Goal: Transaction & Acquisition: Purchase product/service

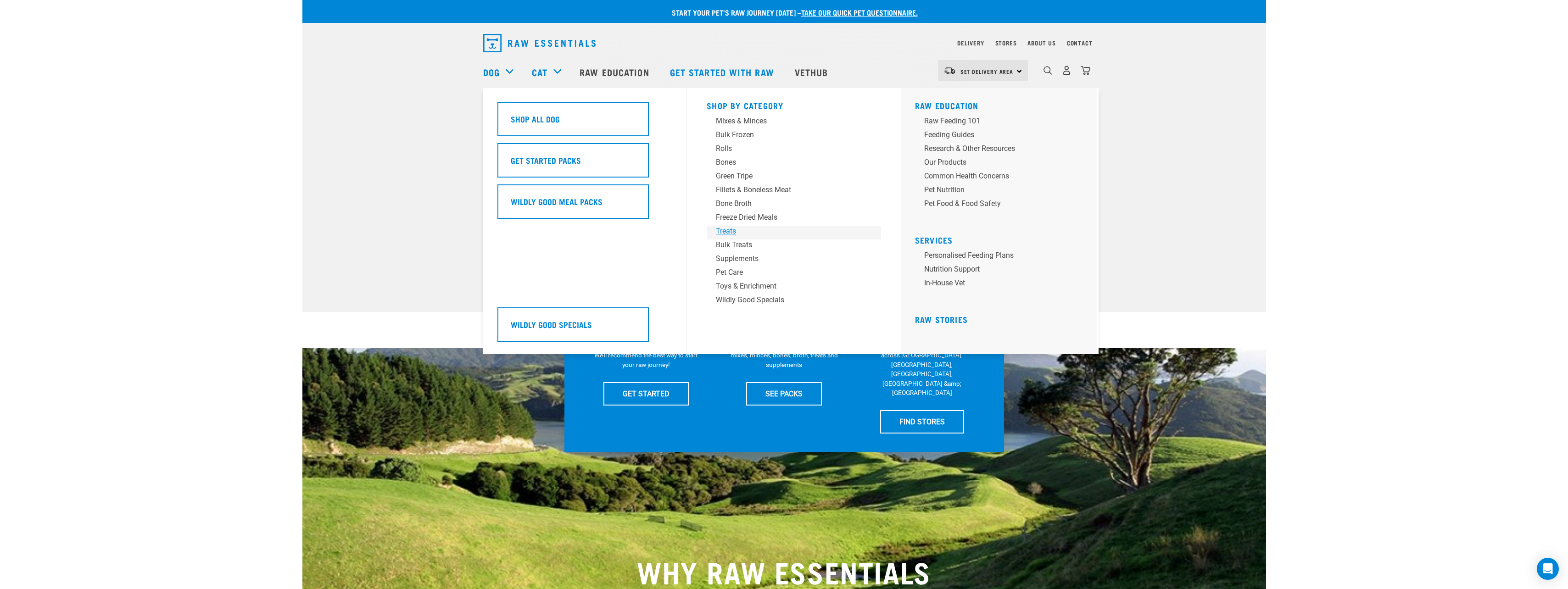
click at [730, 231] on div "Treats" at bounding box center [787, 231] width 143 height 11
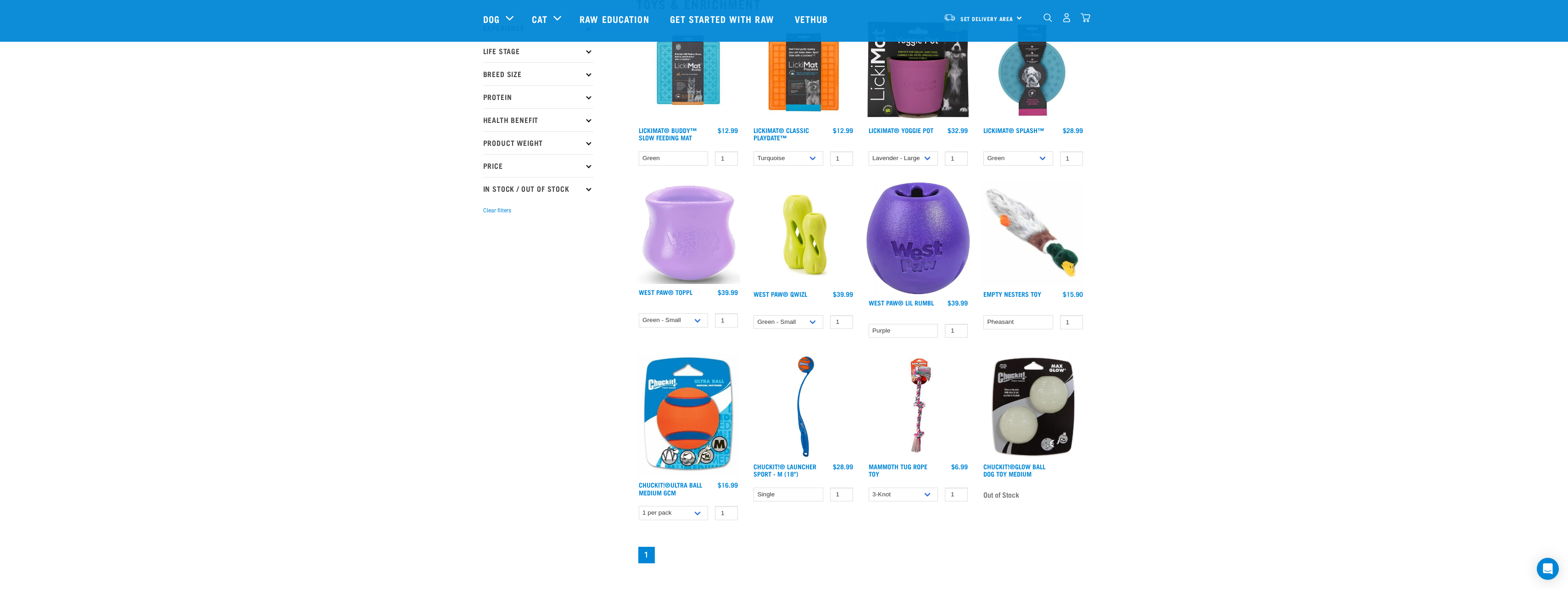
scroll to position [275, 0]
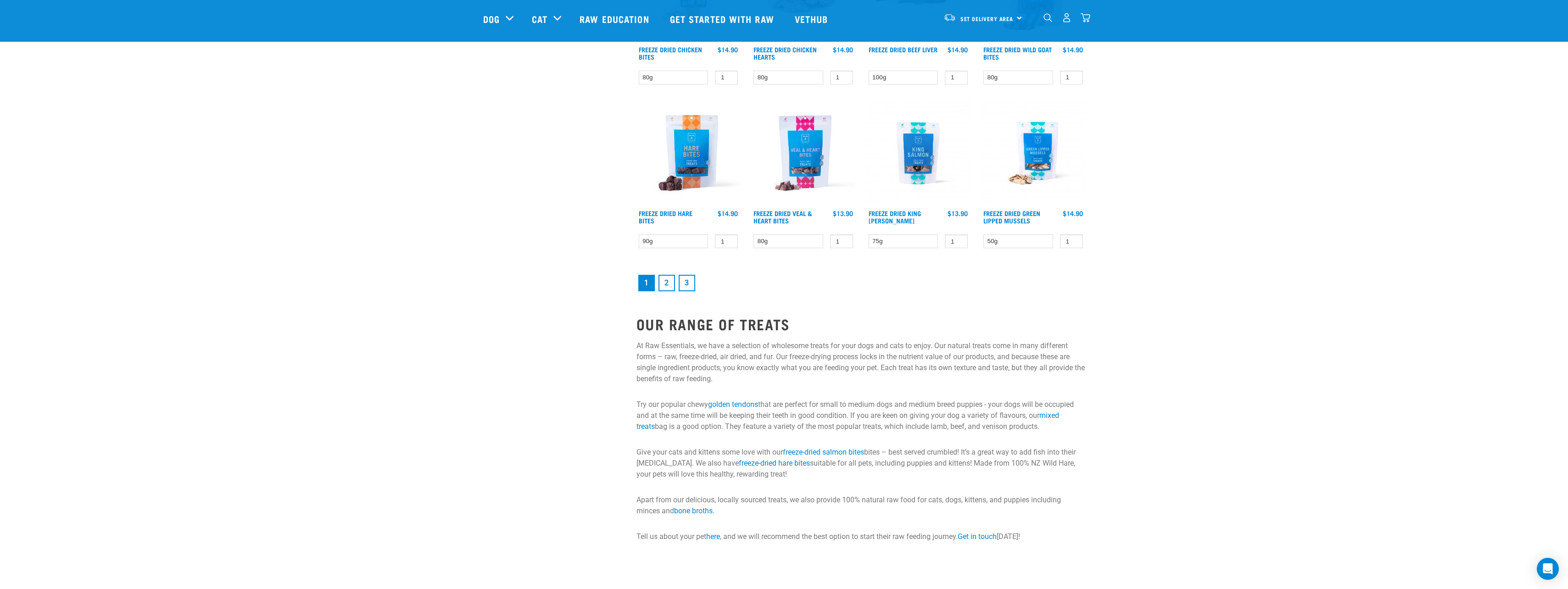
scroll to position [1193, 0]
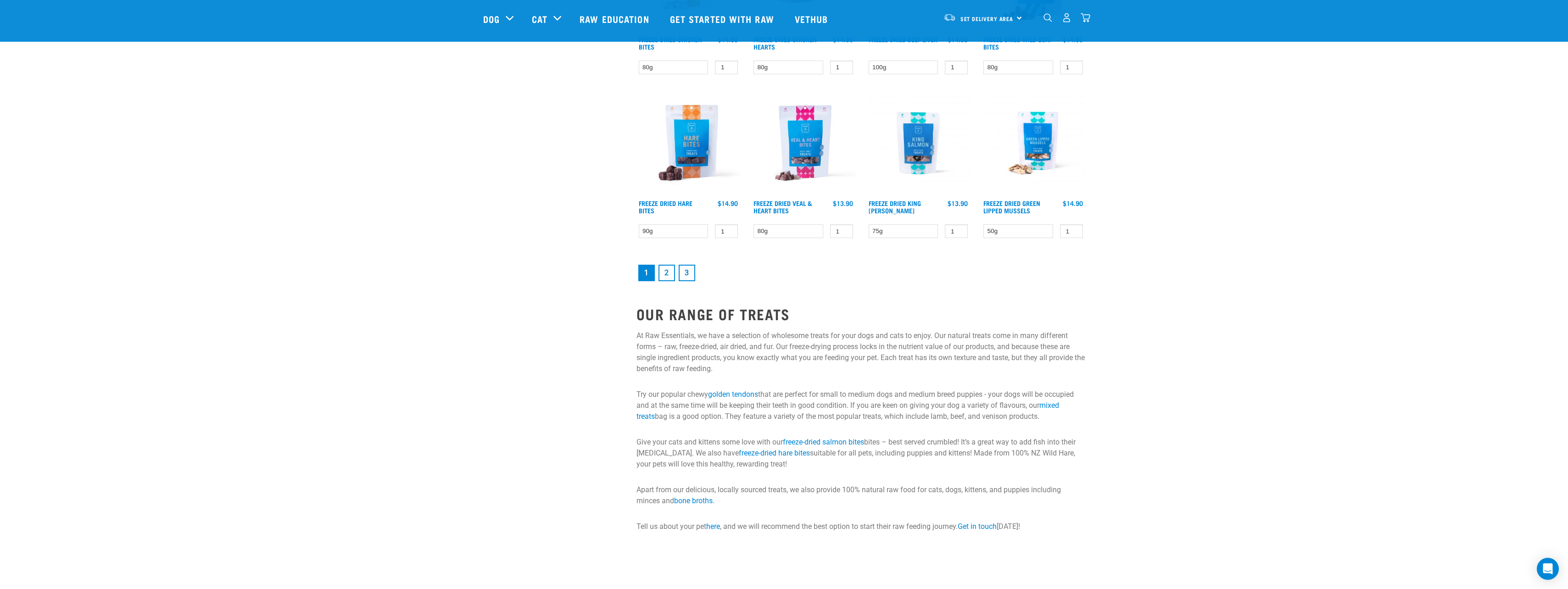
click at [664, 277] on link "2" at bounding box center [667, 273] width 16 height 16
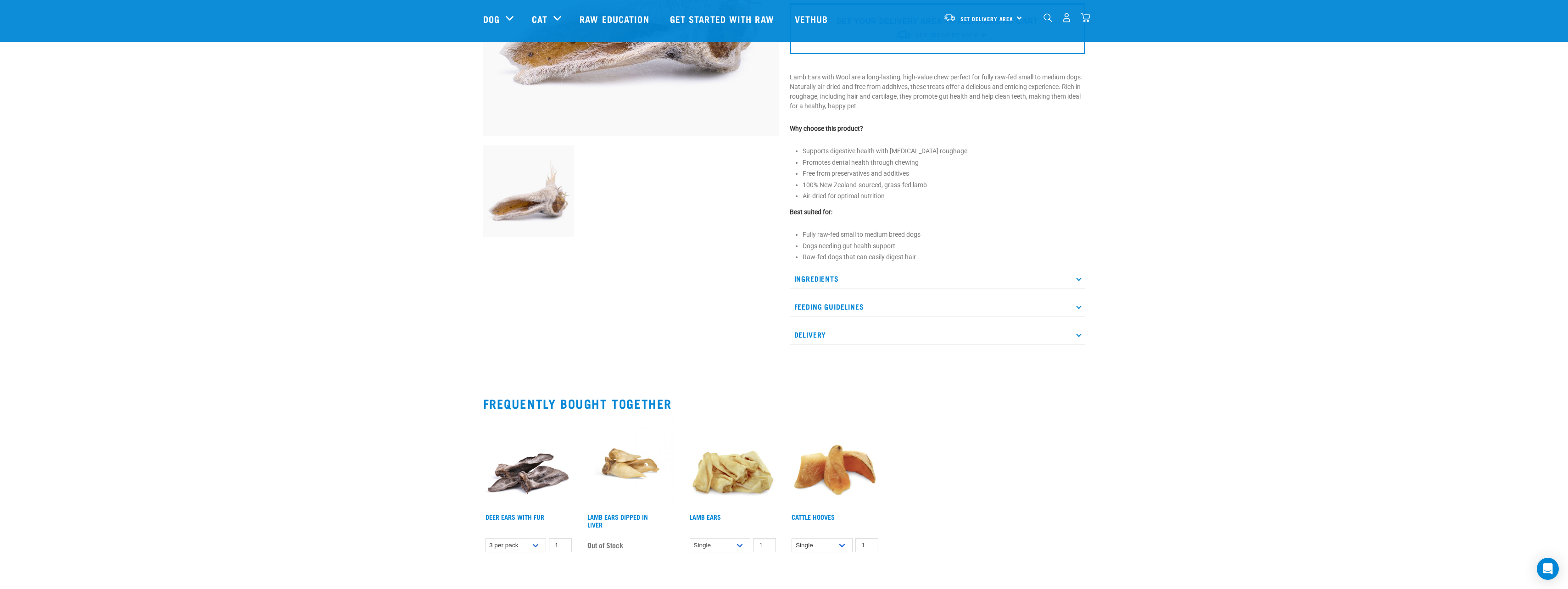
scroll to position [229, 0]
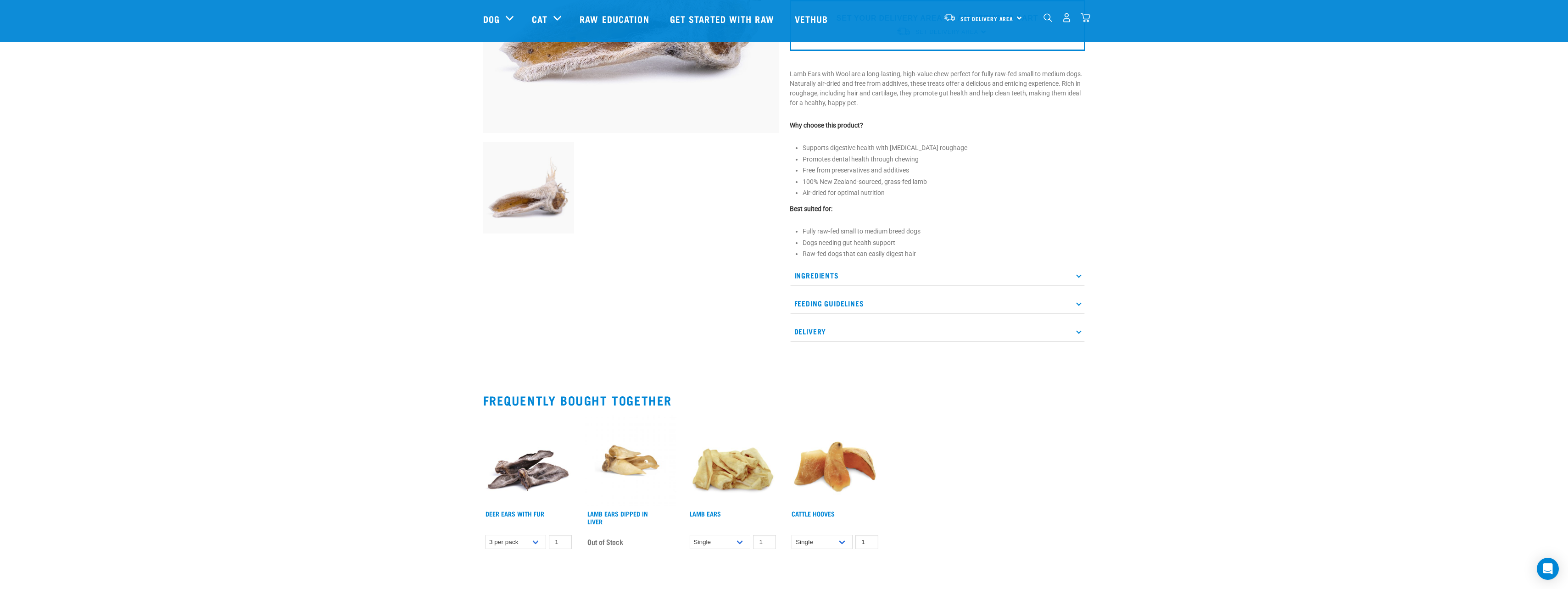
click at [847, 313] on p "Feeding Guidelines" at bounding box center [937, 304] width 295 height 21
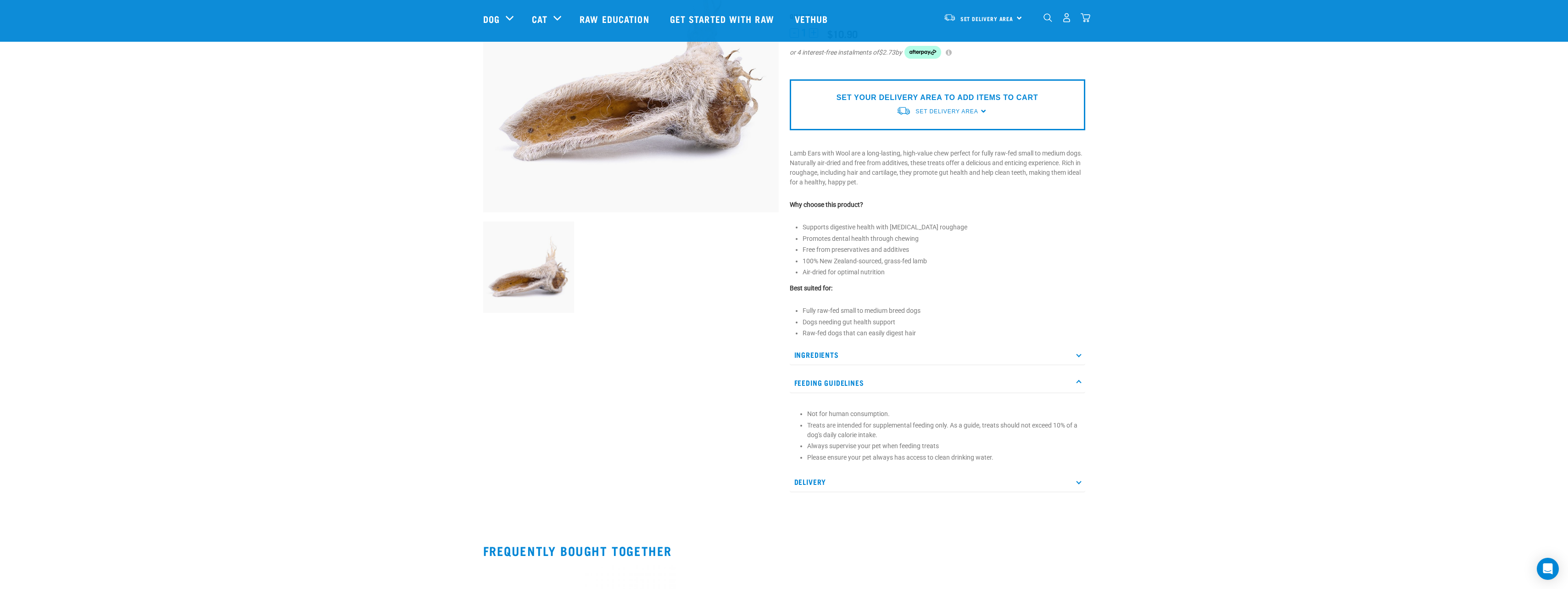
scroll to position [0, 0]
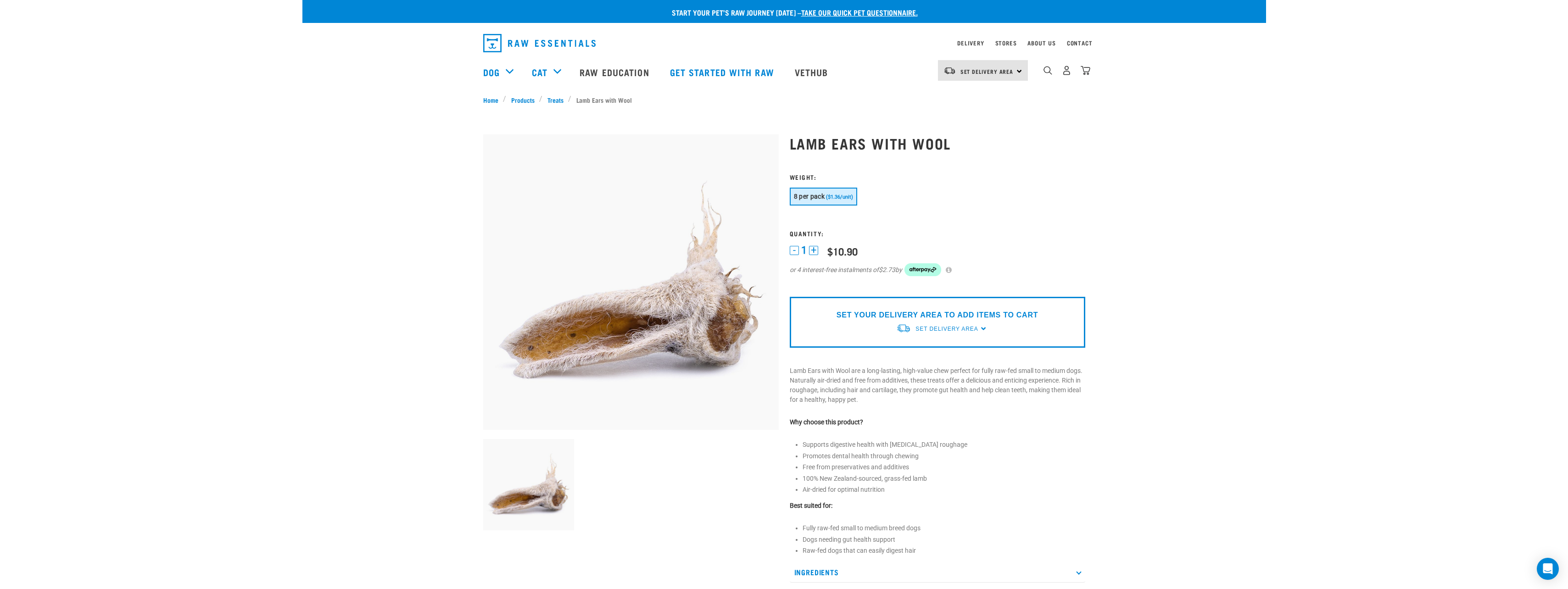
click at [901, 141] on h1 "Lamb Ears with Wool" at bounding box center [937, 143] width 295 height 16
click at [901, 141] on h1 "Lamb Ears with Wool" at bounding box center [937, 143] width 295 height 16
copy div "Lamb Ears with Wool"
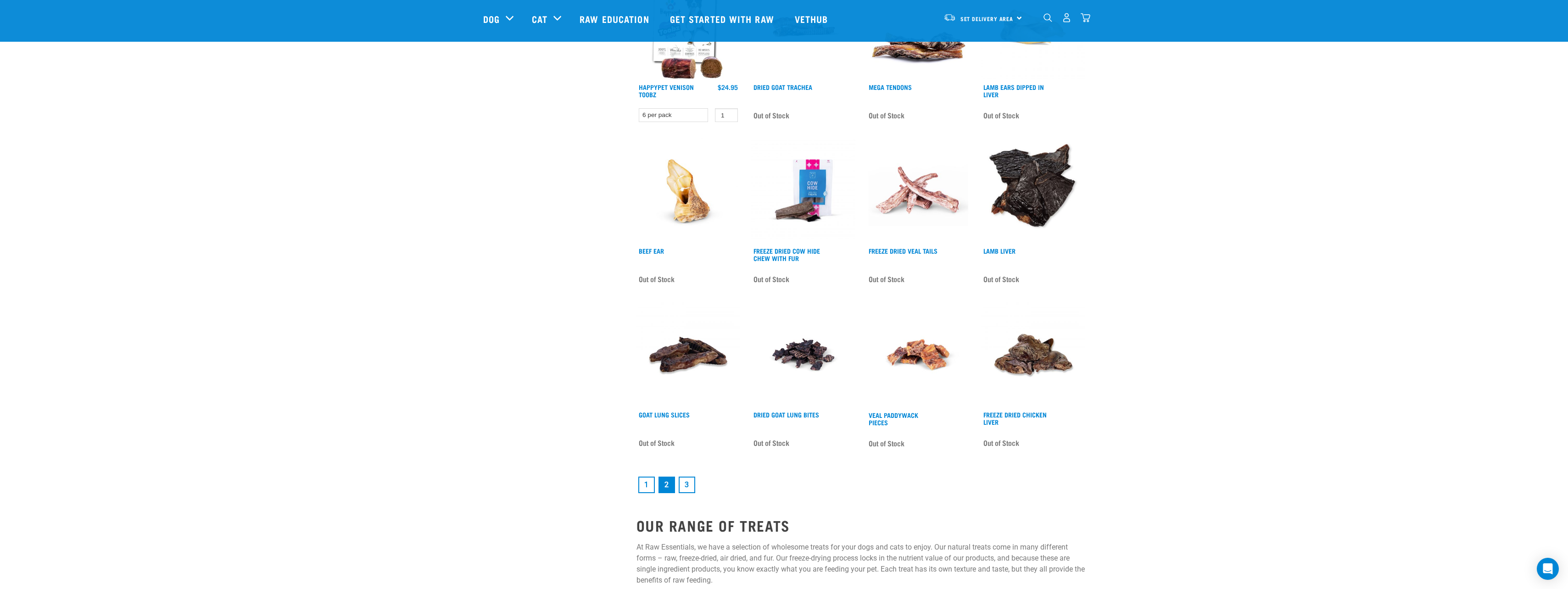
scroll to position [1193, 0]
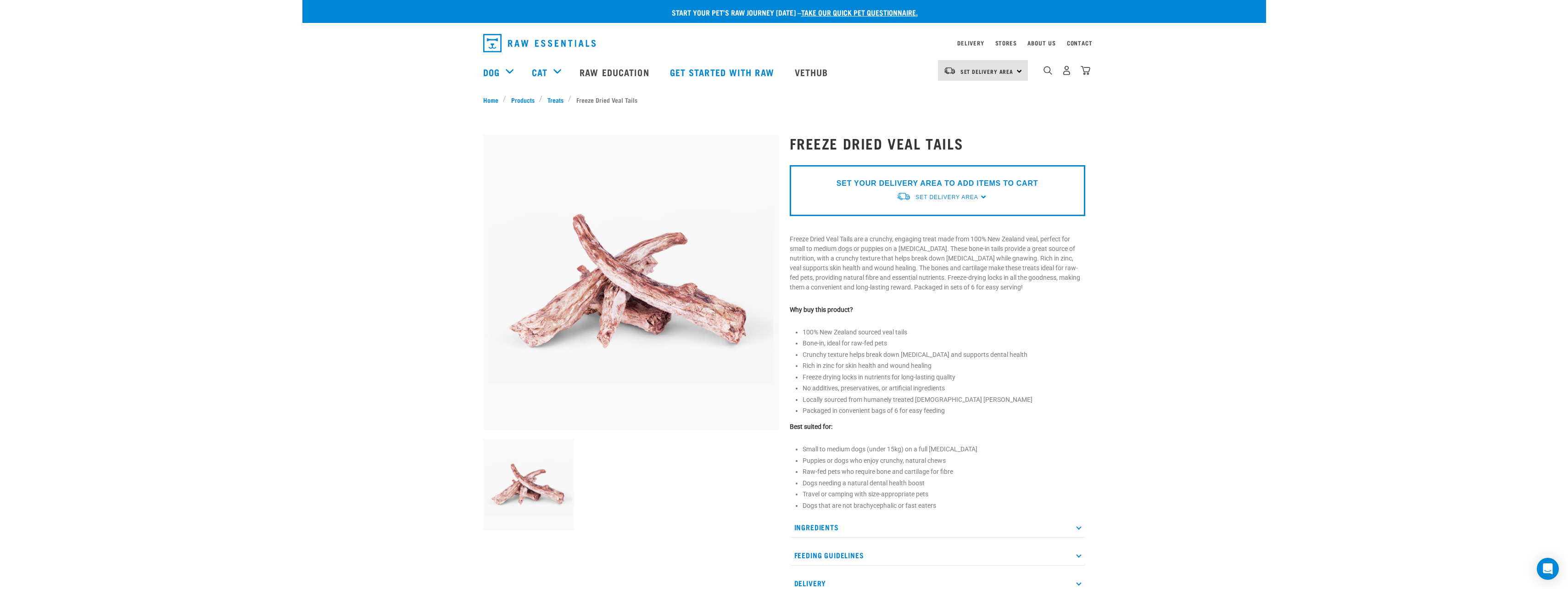
click at [914, 149] on h1 "Freeze Dried Veal Tails" at bounding box center [937, 143] width 295 height 16
copy div "Freeze Dried Veal Tails"
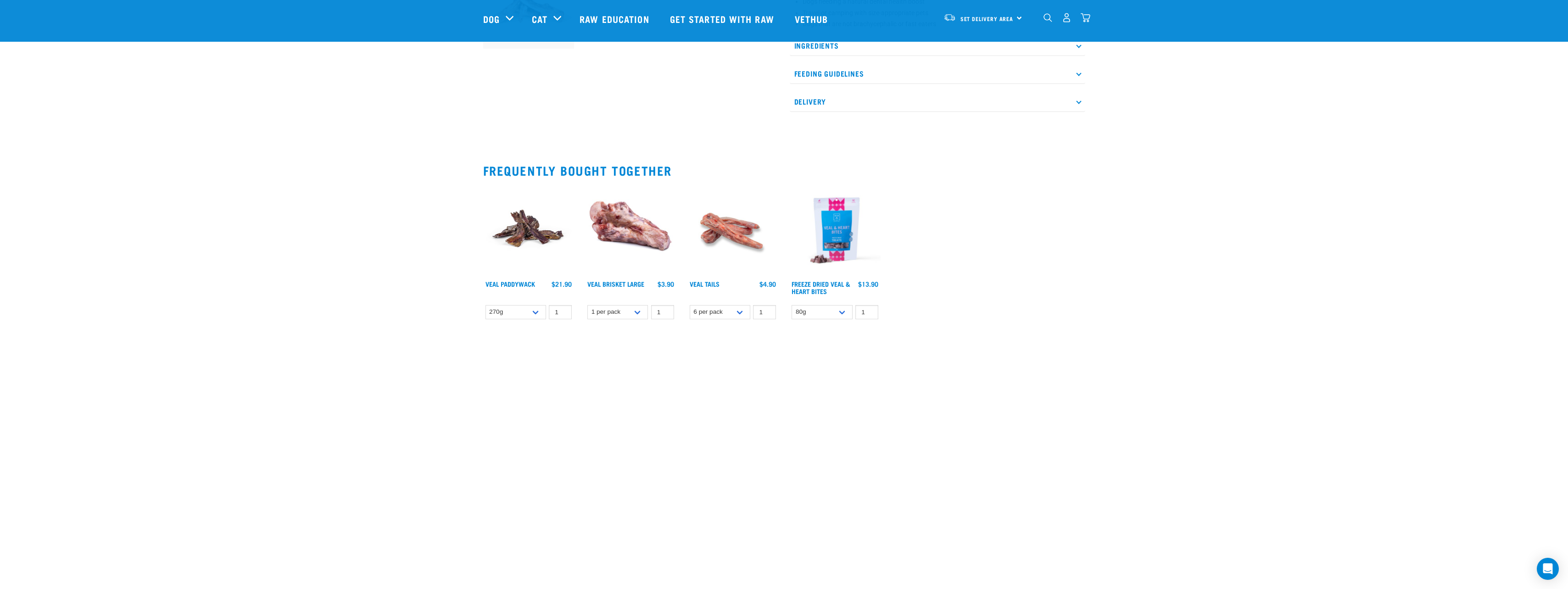
scroll to position [412, 0]
